Goal: Information Seeking & Learning: Find contact information

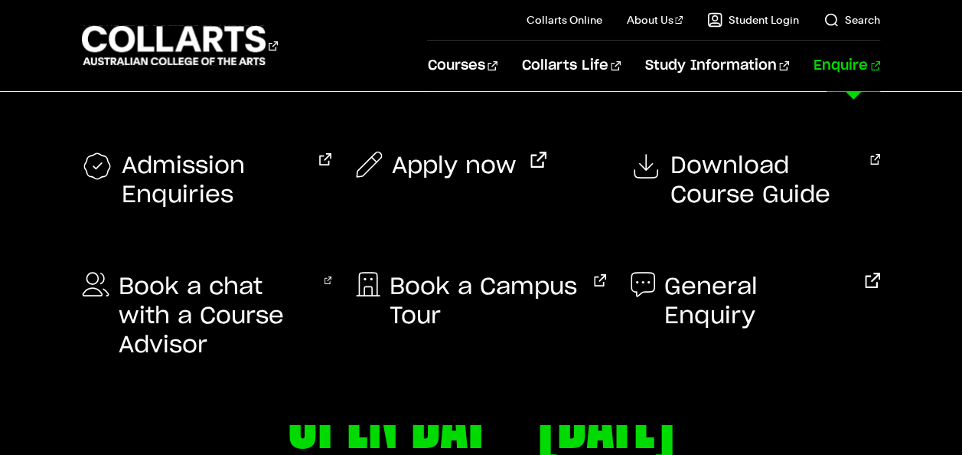
click at [837, 54] on link "Enquire" at bounding box center [847, 66] width 67 height 51
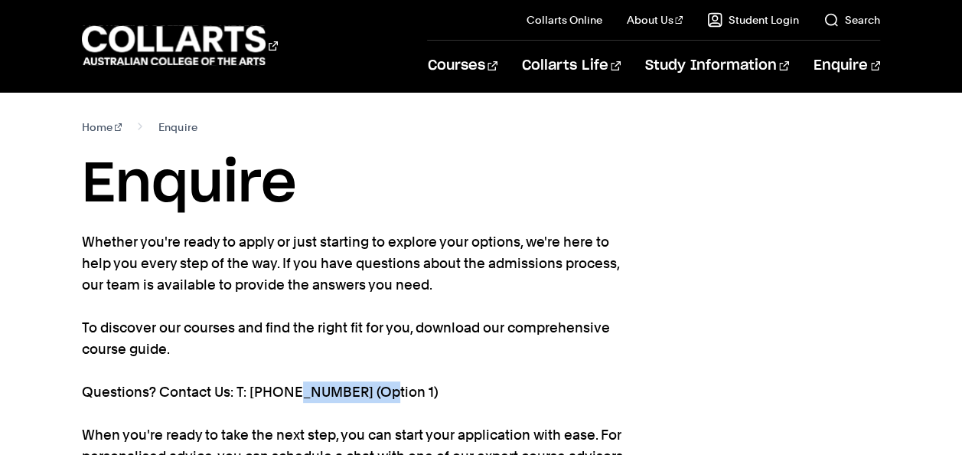
drag, startPoint x: 362, startPoint y: 386, endPoint x: 282, endPoint y: 387, distance: 79.6
click at [282, 387] on p "Whether you're ready to apply or just starting to explore your options, we're h…" at bounding box center [361, 402] width 559 height 343
copy p "1300 818 777"
